Goal: Task Accomplishment & Management: Manage account settings

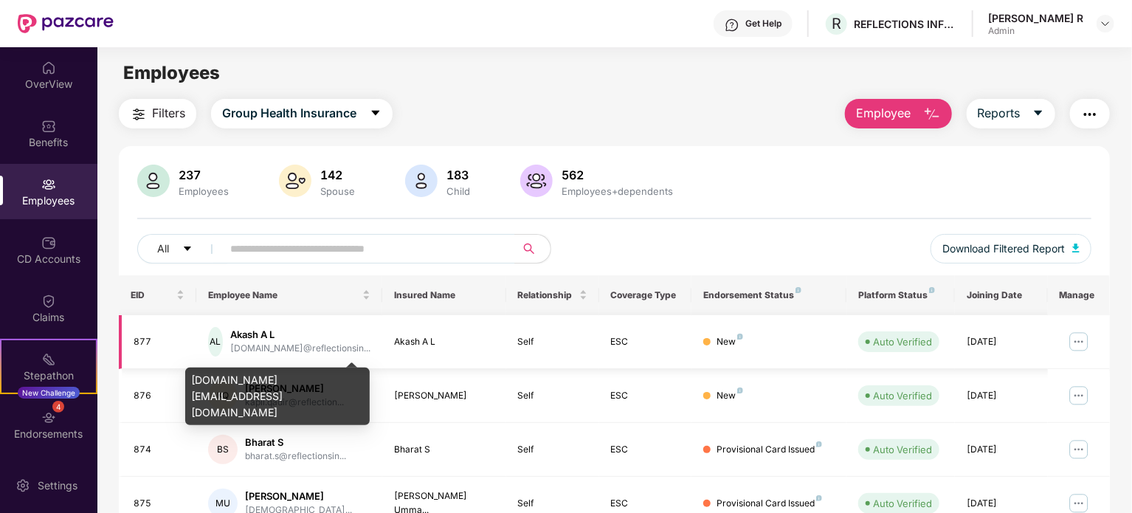
click at [275, 348] on div "[DOMAIN_NAME]@reflectionsin..." at bounding box center [300, 349] width 140 height 14
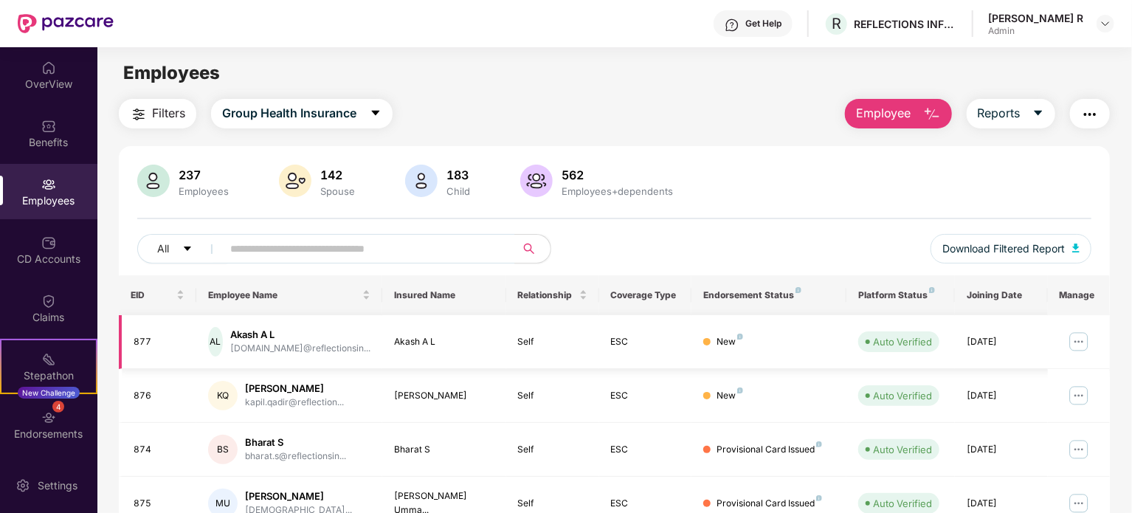
click at [1073, 331] on img at bounding box center [1080, 342] width 24 height 24
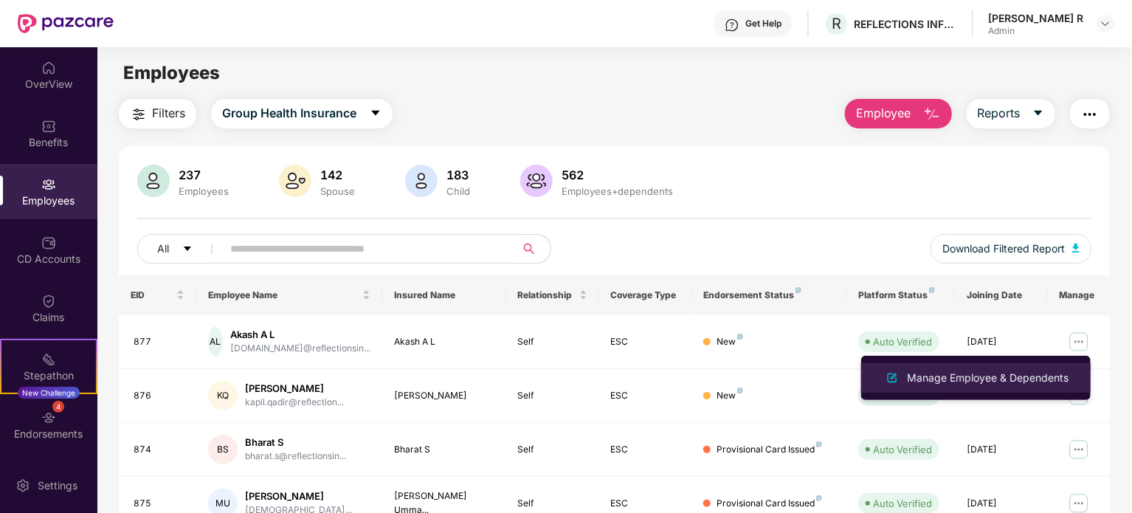
click at [963, 379] on div "Manage Employee & Dependents" at bounding box center [988, 378] width 168 height 16
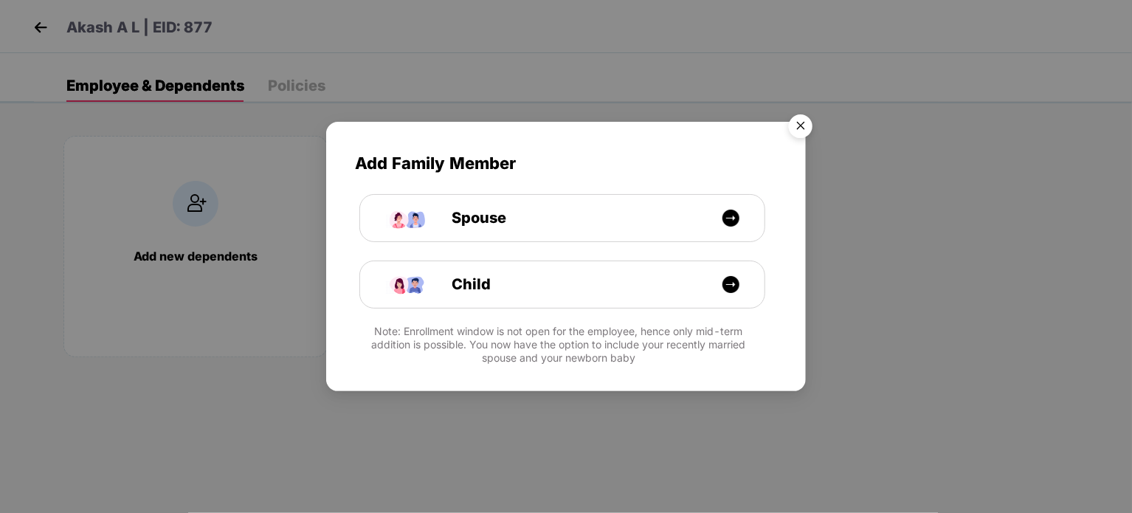
click at [791, 126] on img "Close" at bounding box center [800, 128] width 41 height 41
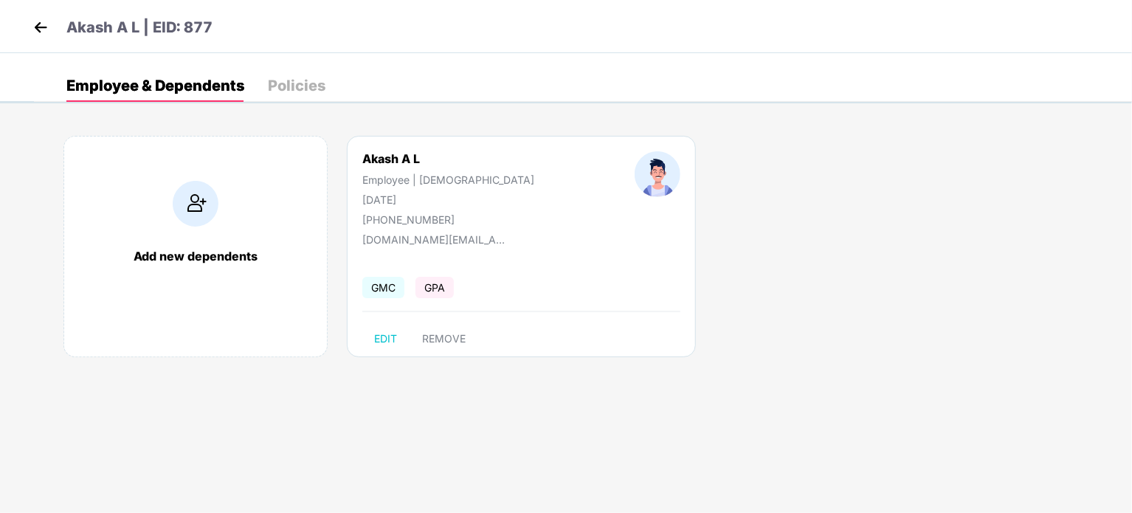
click at [33, 30] on img at bounding box center [41, 27] width 22 height 22
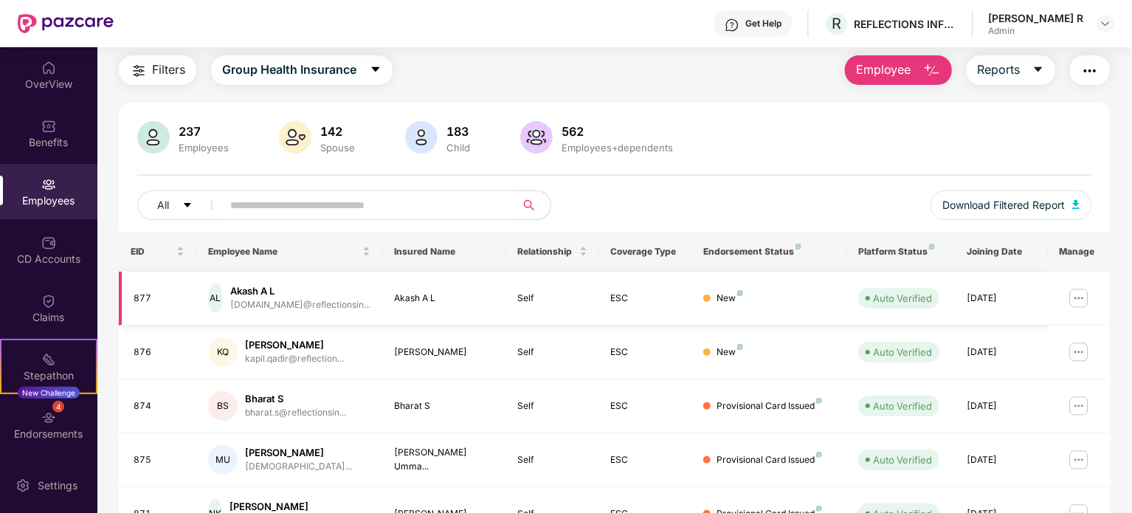
scroll to position [41, 0]
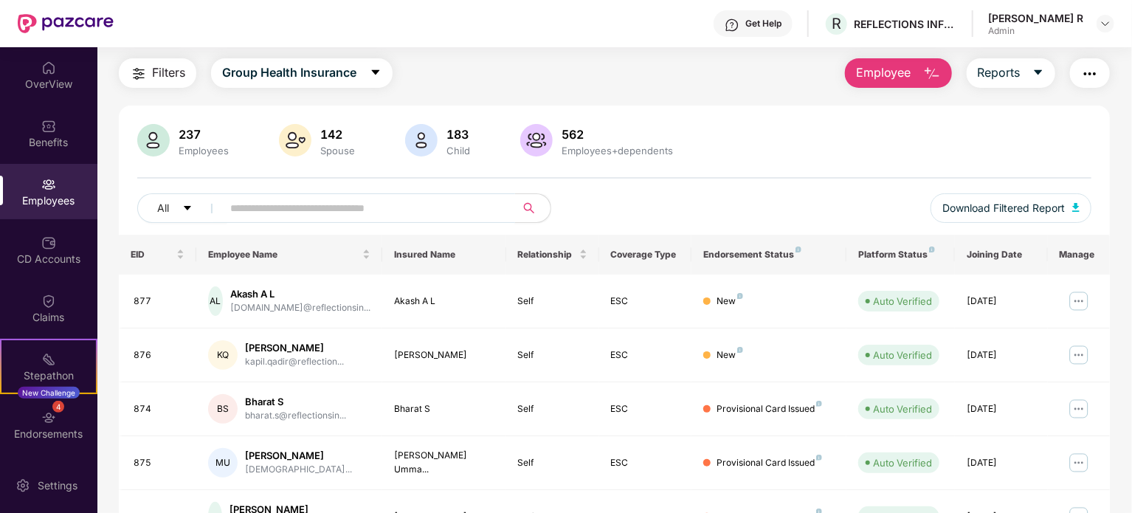
click at [290, 202] on input "text" at bounding box center [362, 208] width 265 height 22
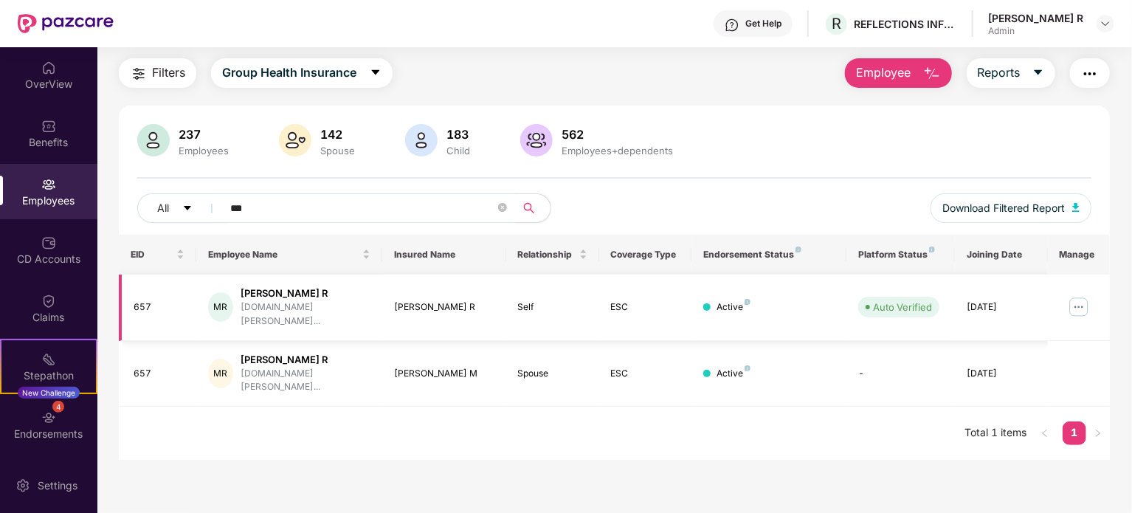
type input "***"
click at [1083, 300] on img at bounding box center [1080, 307] width 24 height 24
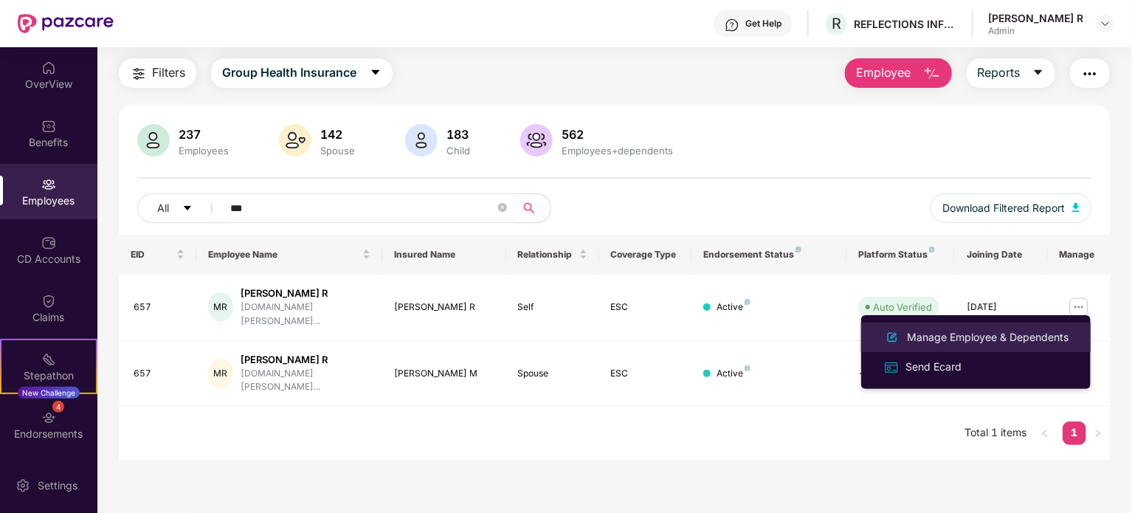
click at [1012, 345] on div "Manage Employee & Dependents" at bounding box center [988, 337] width 168 height 16
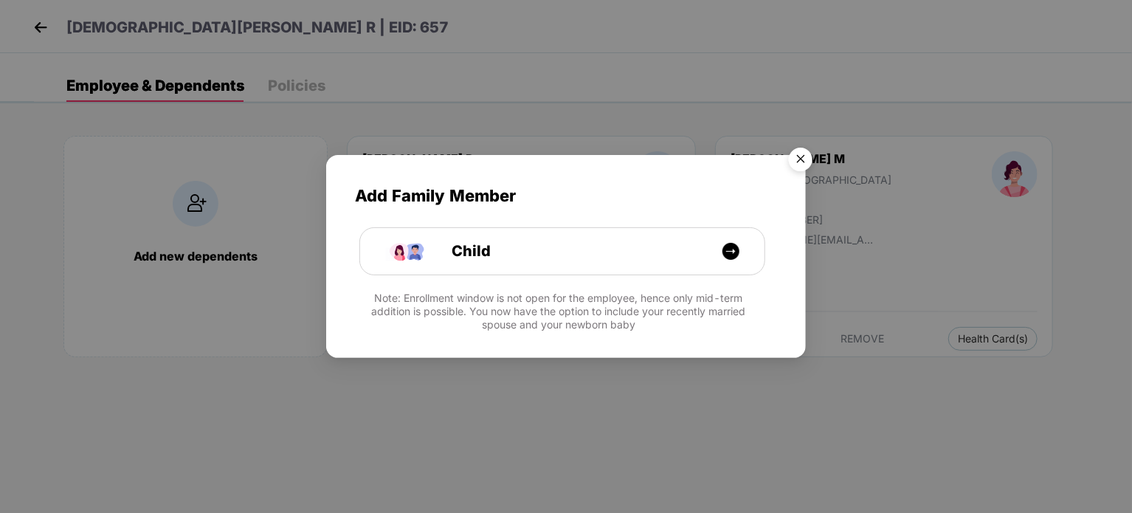
click at [794, 150] on img "Close" at bounding box center [800, 161] width 41 height 41
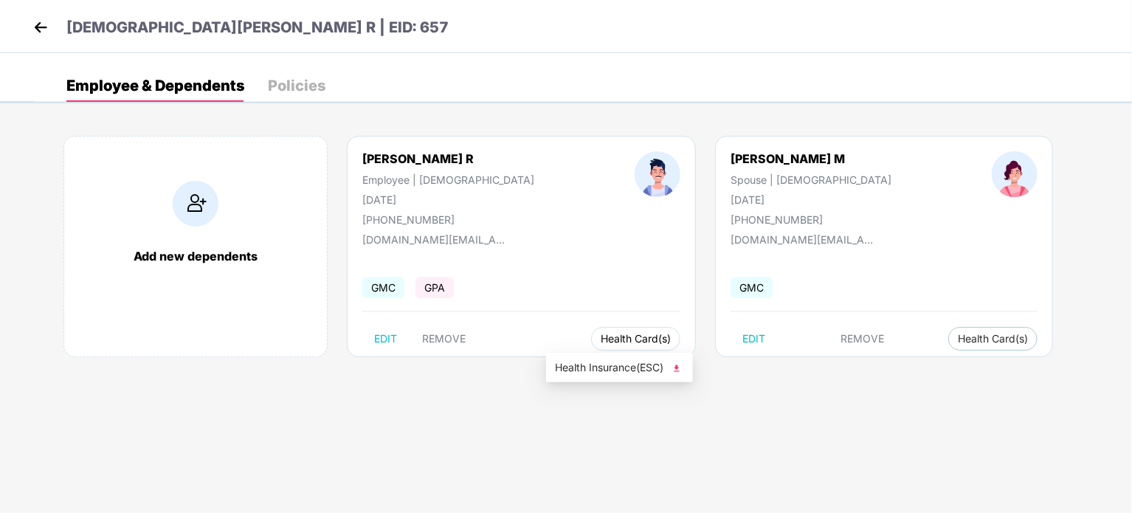
click at [611, 337] on span "Health Card(s)" at bounding box center [636, 338] width 70 height 7
click at [623, 362] on span "Health Insurance(ESC)" at bounding box center [619, 368] width 129 height 16
